Goal: Transaction & Acquisition: Book appointment/travel/reservation

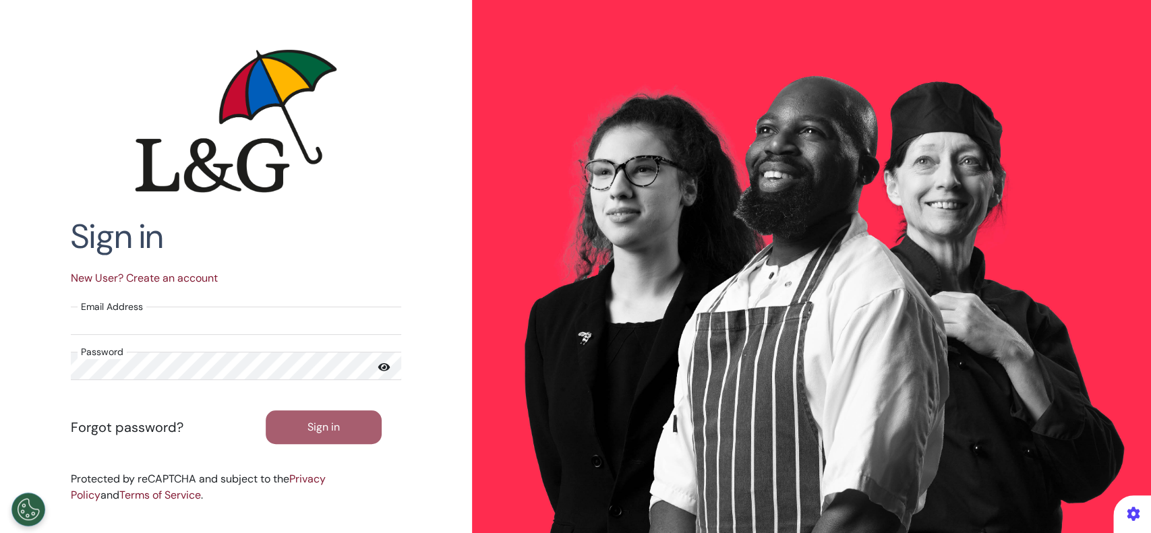
click at [364, 319] on input "Email Address" at bounding box center [236, 321] width 330 height 28
type input "**********"
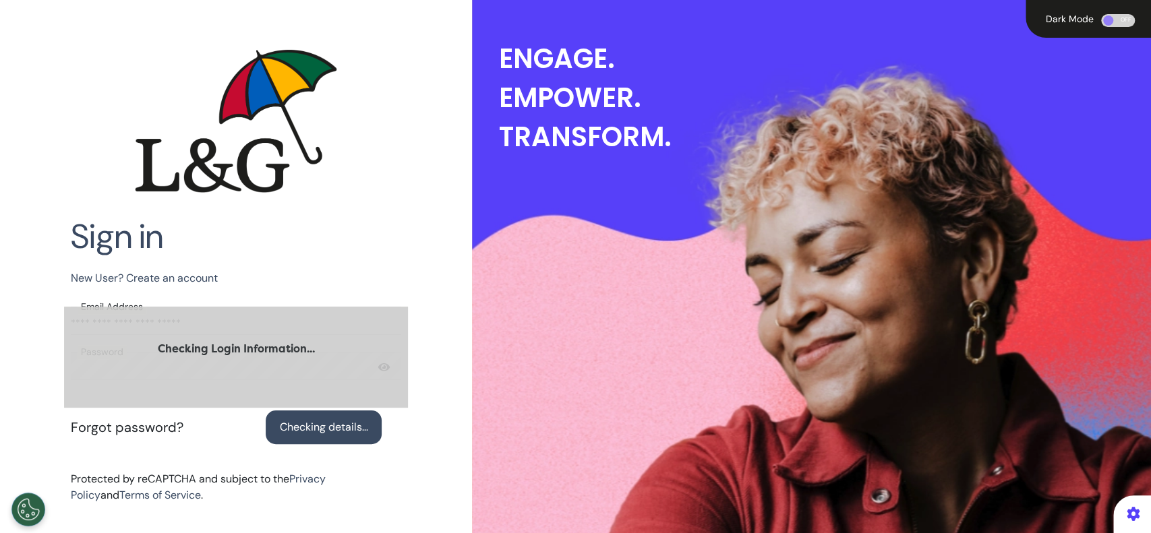
select select "*"
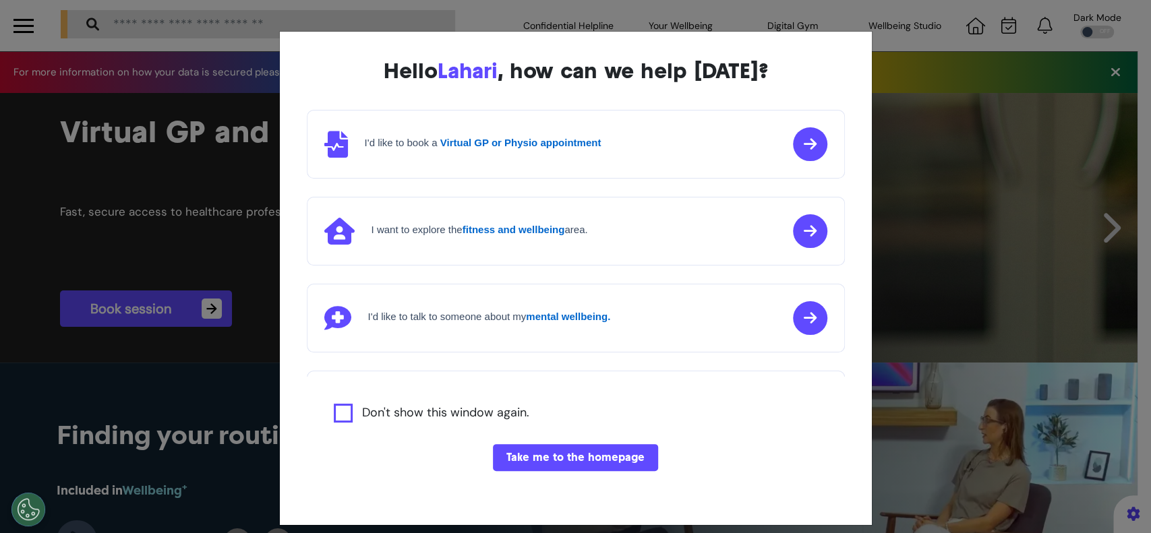
scroll to position [0, 574]
click at [556, 452] on button "Take me to the homepage" at bounding box center [575, 457] width 165 height 27
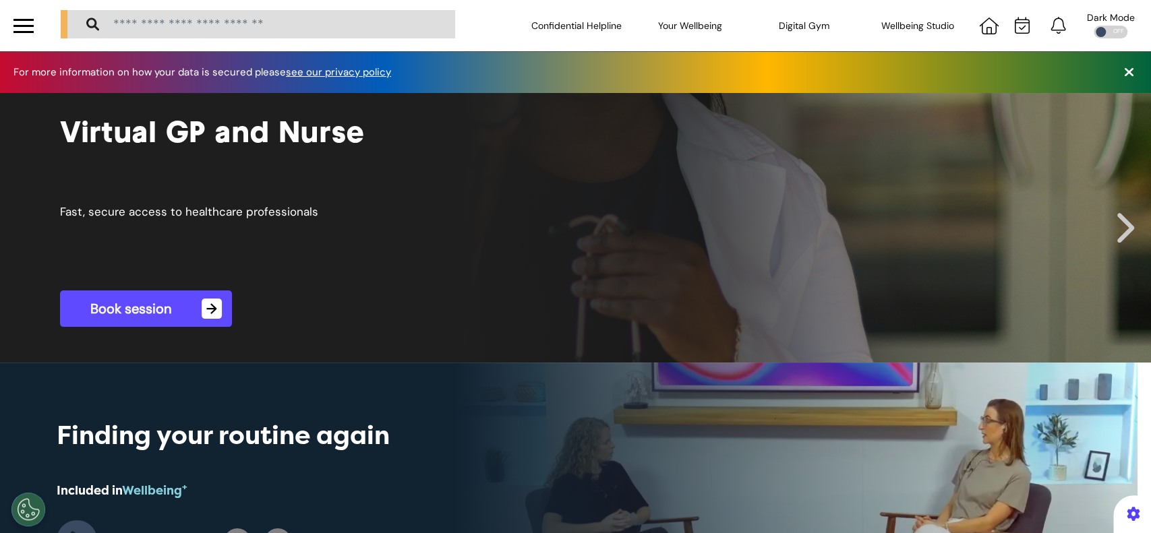
click at [175, 310] on link "Book session →" at bounding box center [146, 309] width 172 height 36
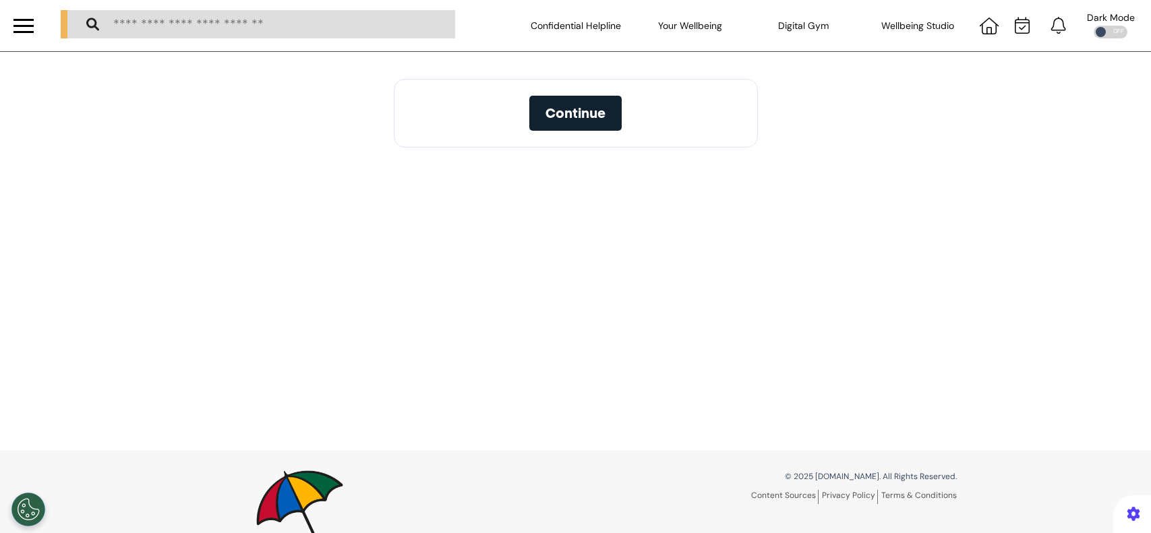
select select "*"
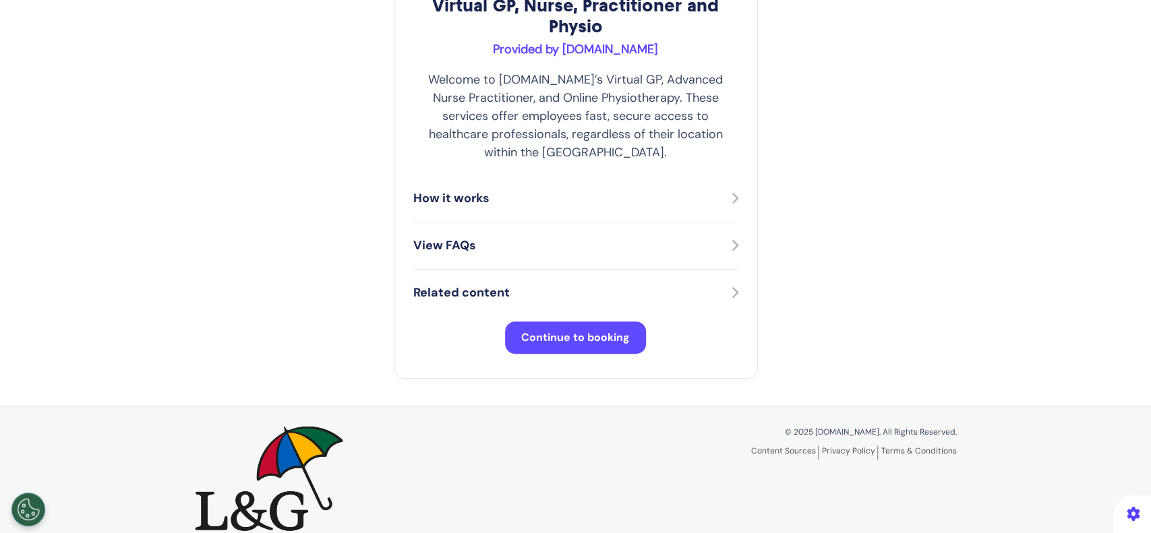
click at [572, 330] on span "Continue to booking" at bounding box center [575, 337] width 109 height 14
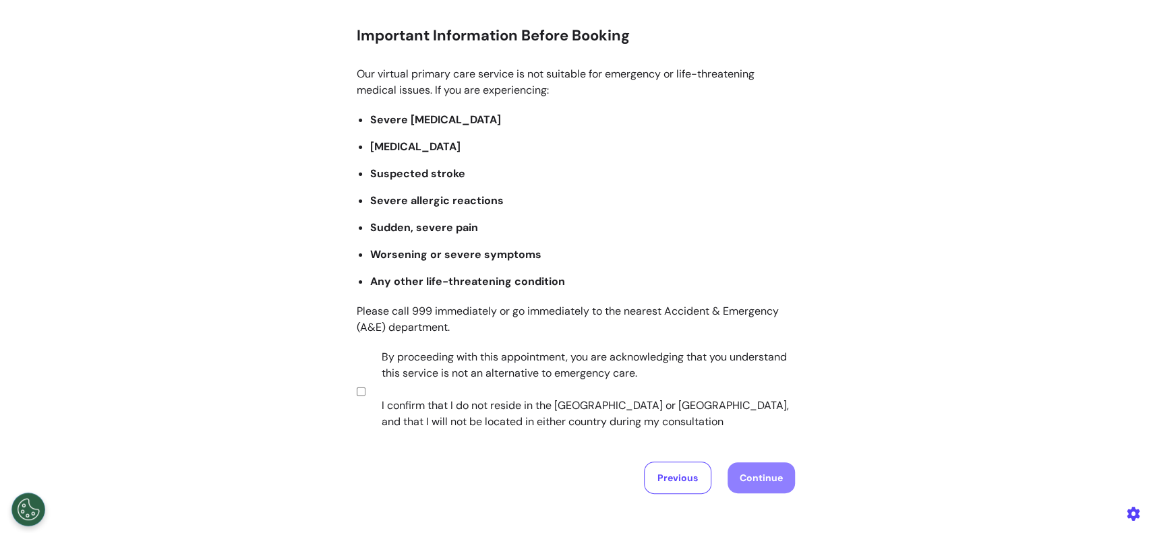
scroll to position [257, 0]
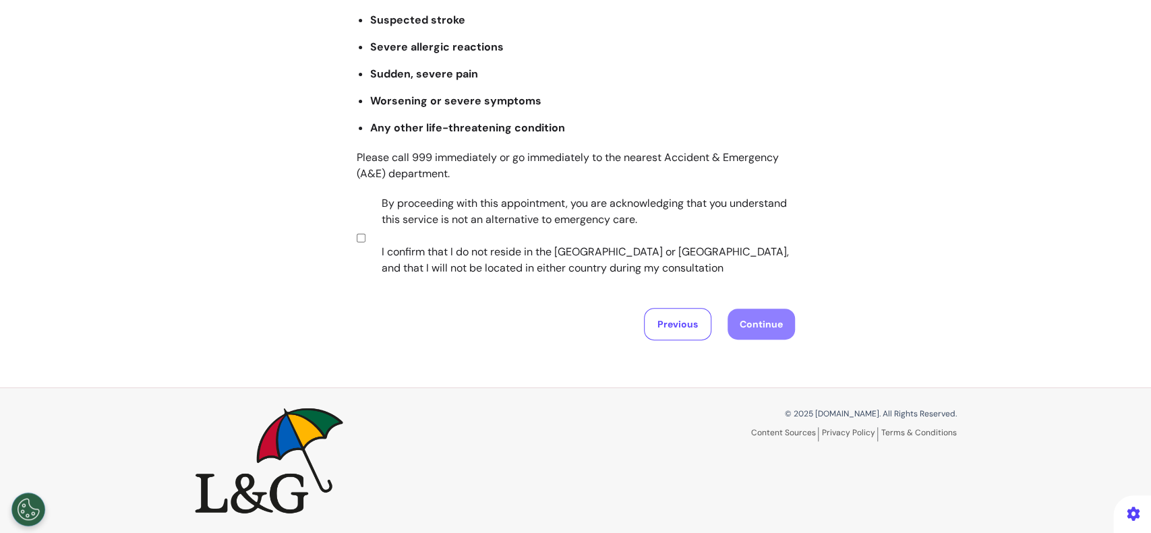
click at [357, 237] on section "By proceeding with this appointment, you are acknowledging that you understand …" at bounding box center [573, 238] width 433 height 84
click at [754, 326] on button "Continue" at bounding box center [760, 324] width 67 height 31
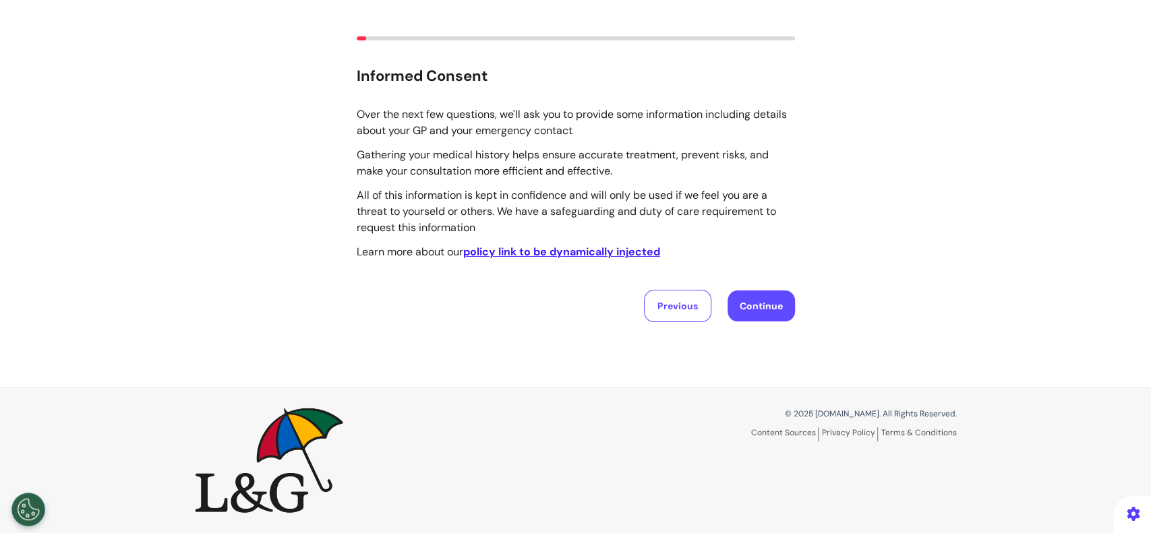
scroll to position [0, 0]
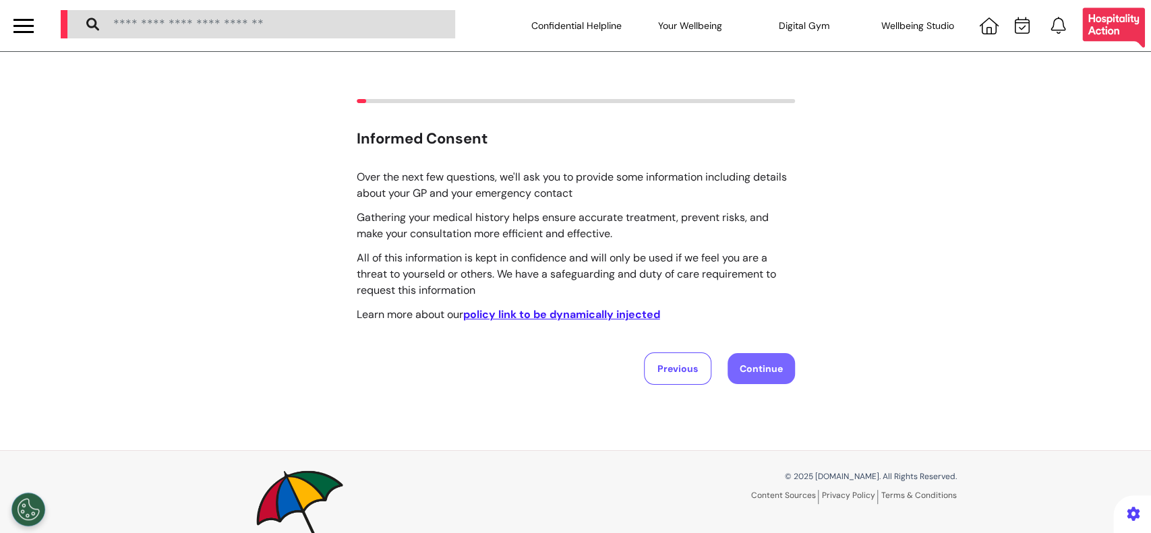
click at [757, 374] on button "Continue" at bounding box center [760, 368] width 67 height 31
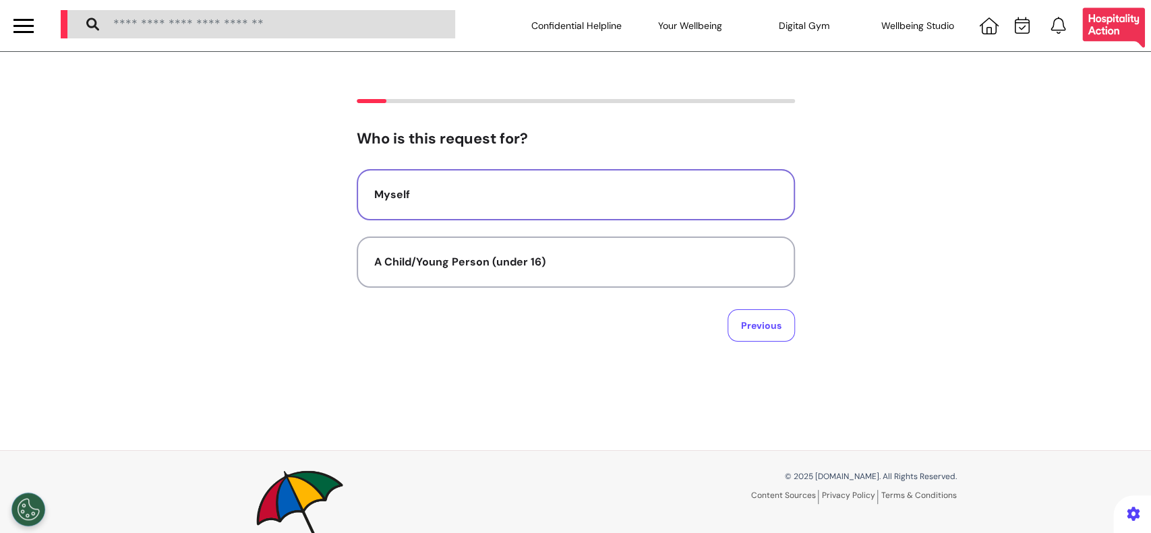
click at [543, 206] on button "Myself" at bounding box center [576, 194] width 438 height 51
select select "******"
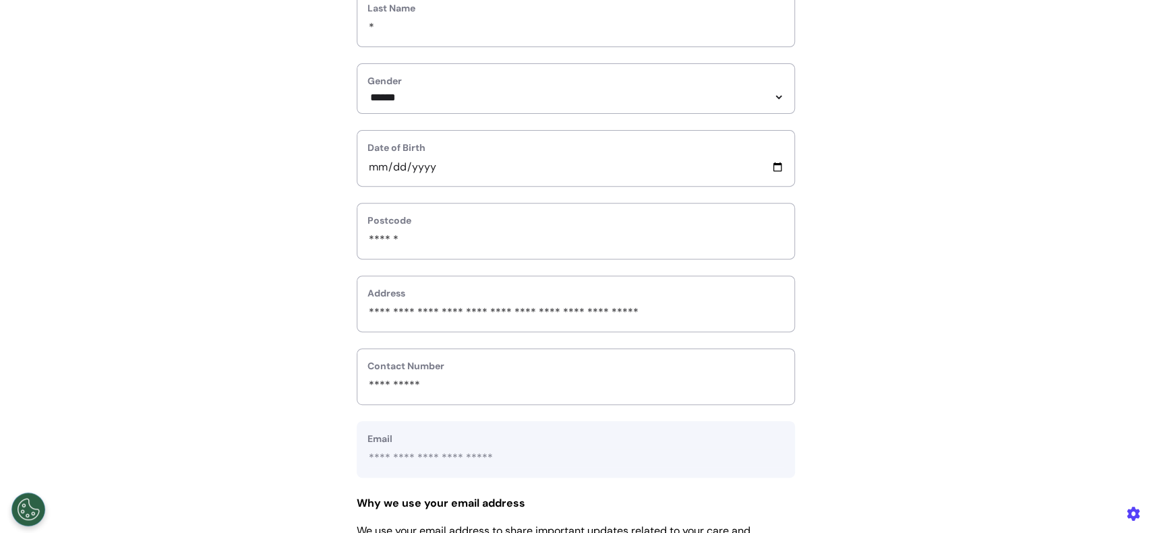
scroll to position [539, 0]
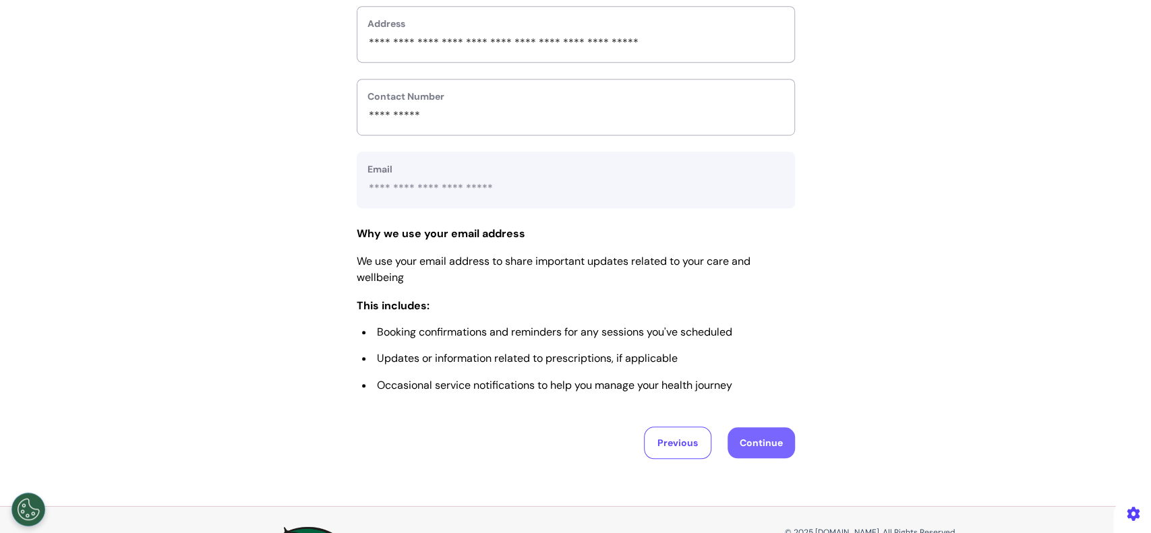
click at [767, 440] on button "Continue" at bounding box center [760, 442] width 67 height 31
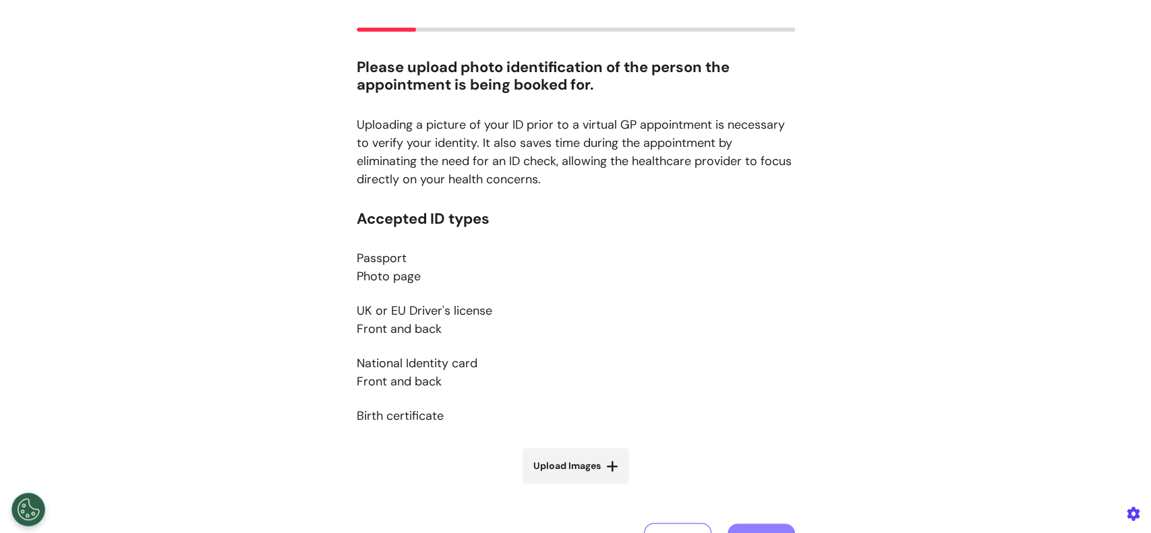
scroll to position [179, 0]
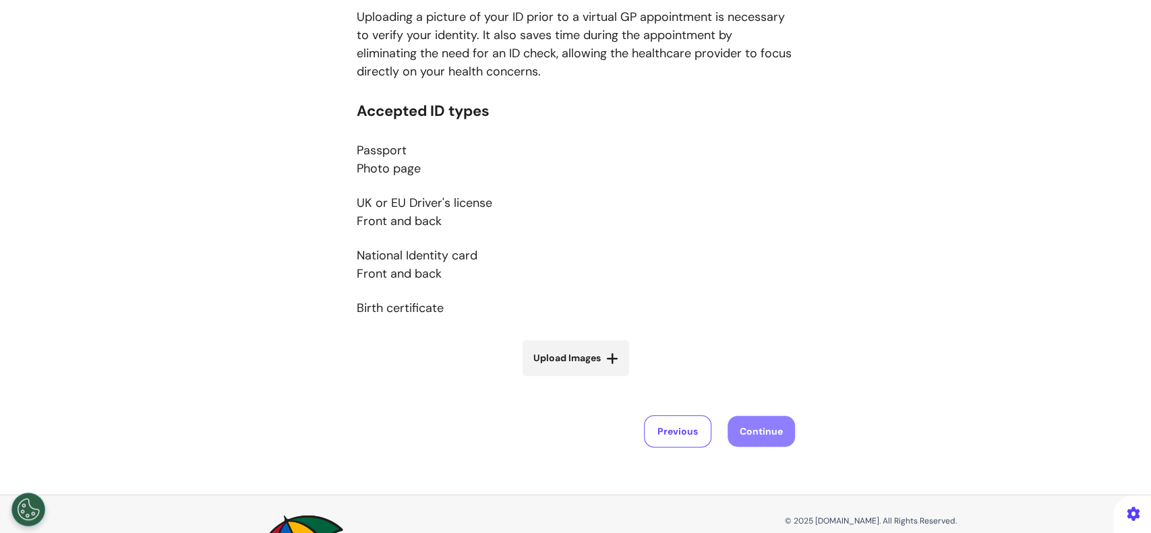
click at [593, 362] on span "Upload Images" at bounding box center [566, 358] width 67 height 14
click at [593, 380] on input "Upload Images" at bounding box center [576, 387] width 160 height 14
type input "**********"
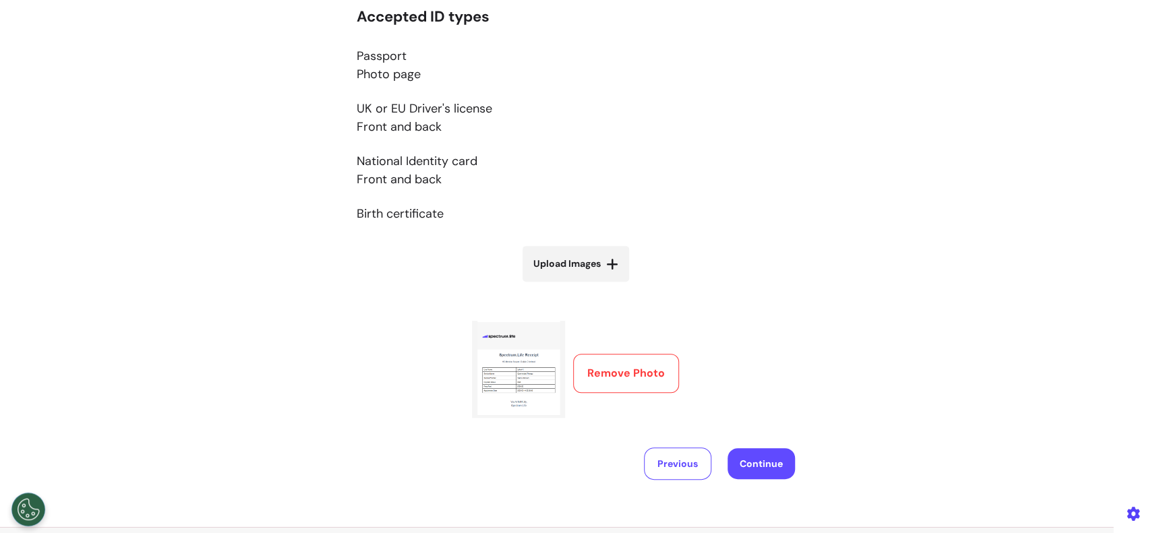
scroll to position [359, 0]
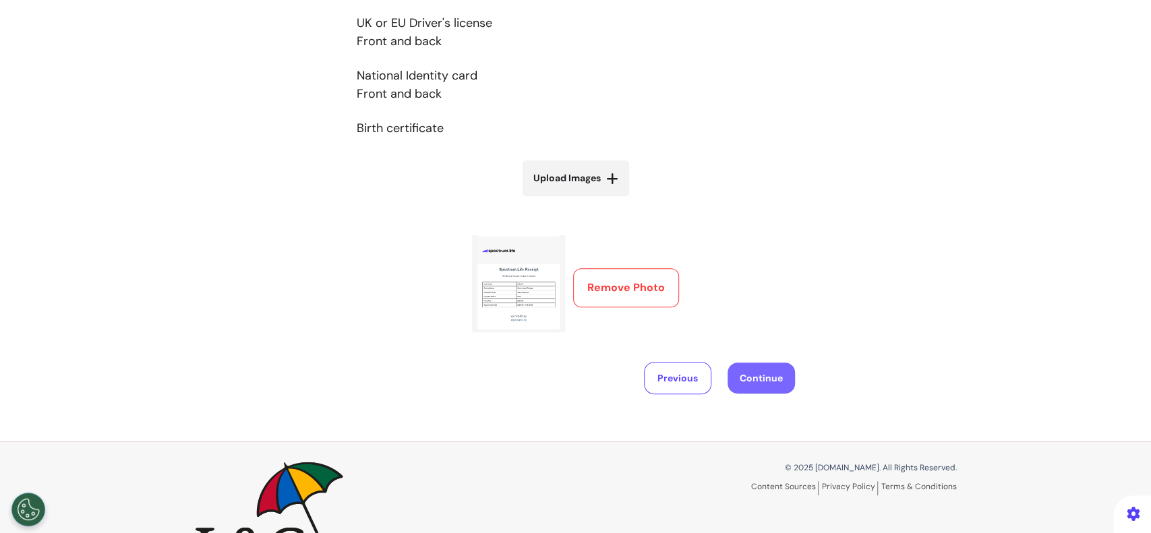
click at [750, 373] on button "Continue" at bounding box center [760, 378] width 67 height 31
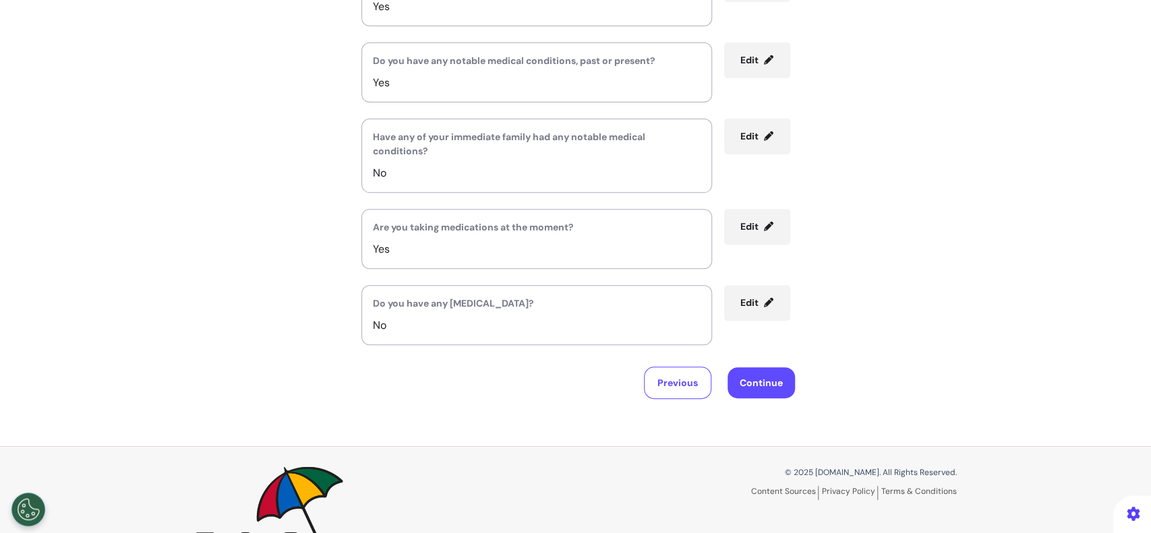
scroll to position [152, 0]
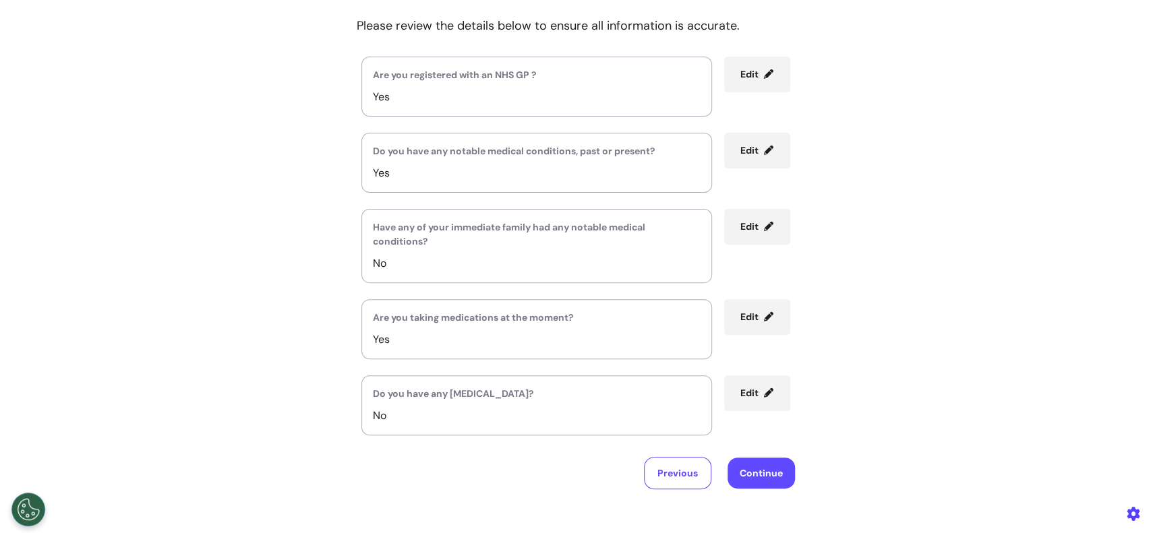
click at [1062, 359] on div "Review your provided information. Please review the details below to ensure all…" at bounding box center [575, 218] width 1151 height 543
